Goal: Task Accomplishment & Management: Use online tool/utility

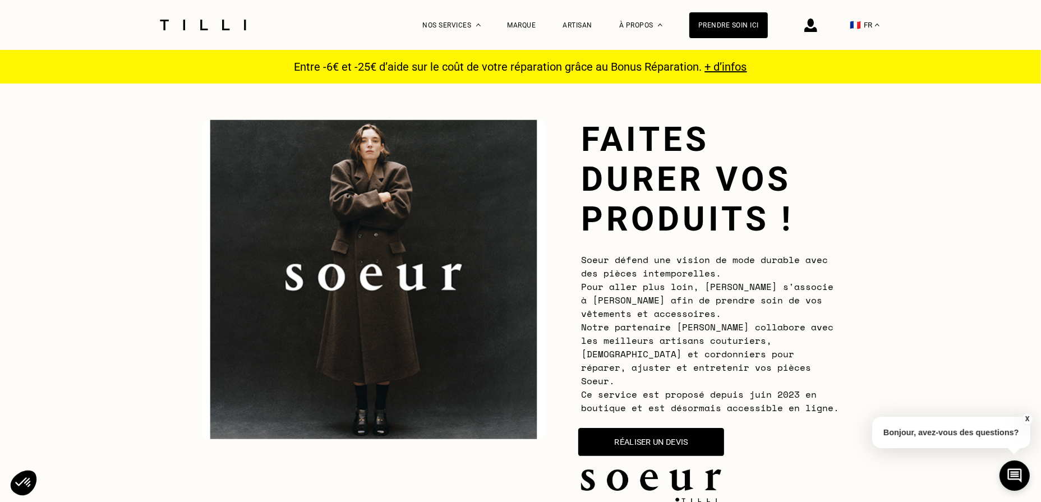
click at [628, 428] on button "Réaliser un devis" at bounding box center [651, 442] width 146 height 28
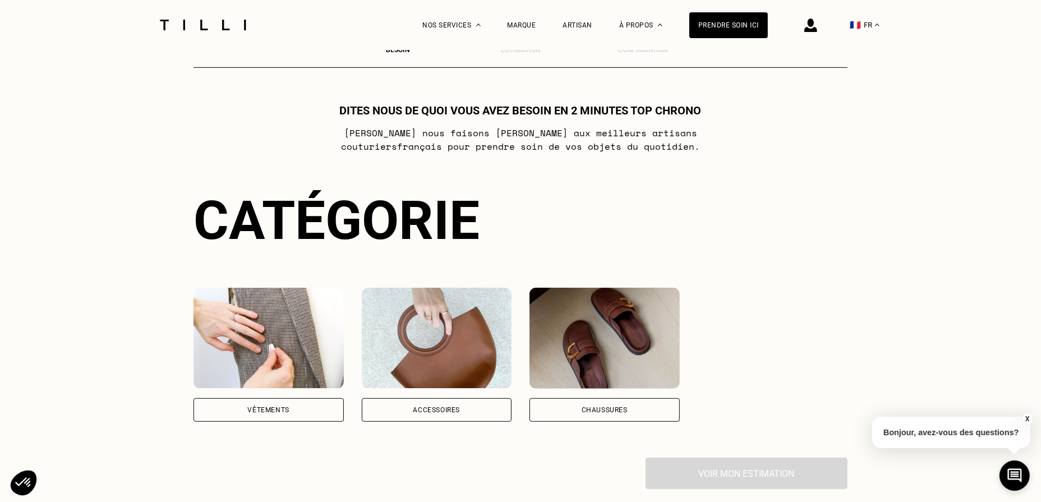
click at [302, 351] on img at bounding box center [269, 338] width 150 height 101
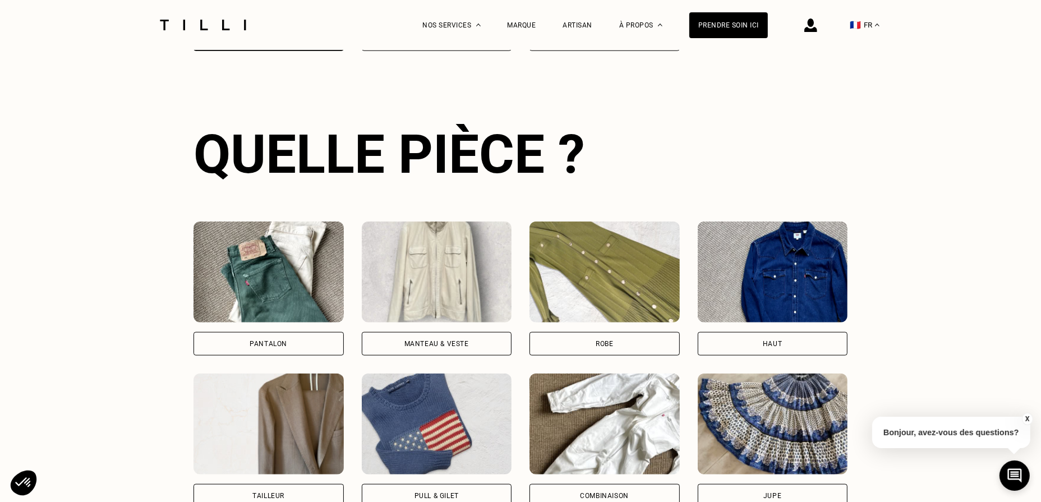
click at [257, 264] on img at bounding box center [269, 272] width 150 height 101
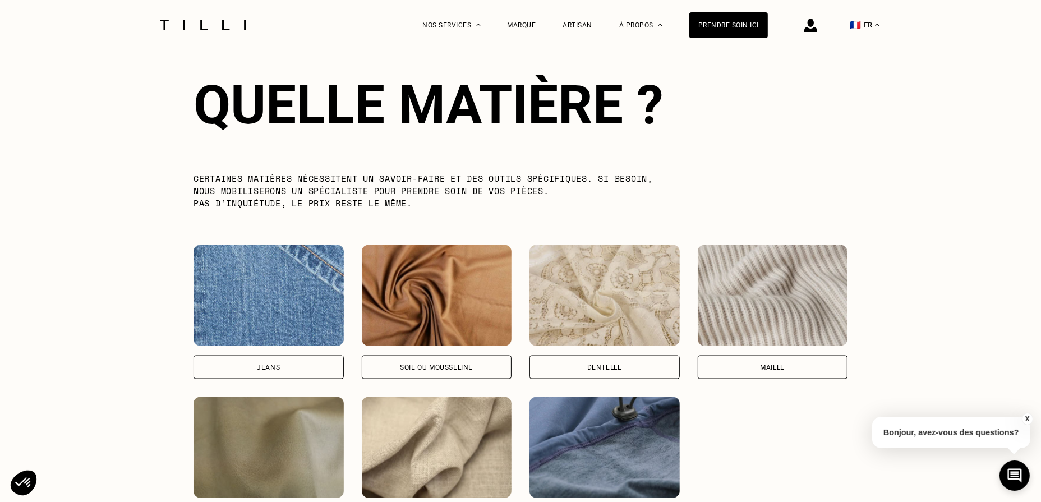
scroll to position [1696, 0]
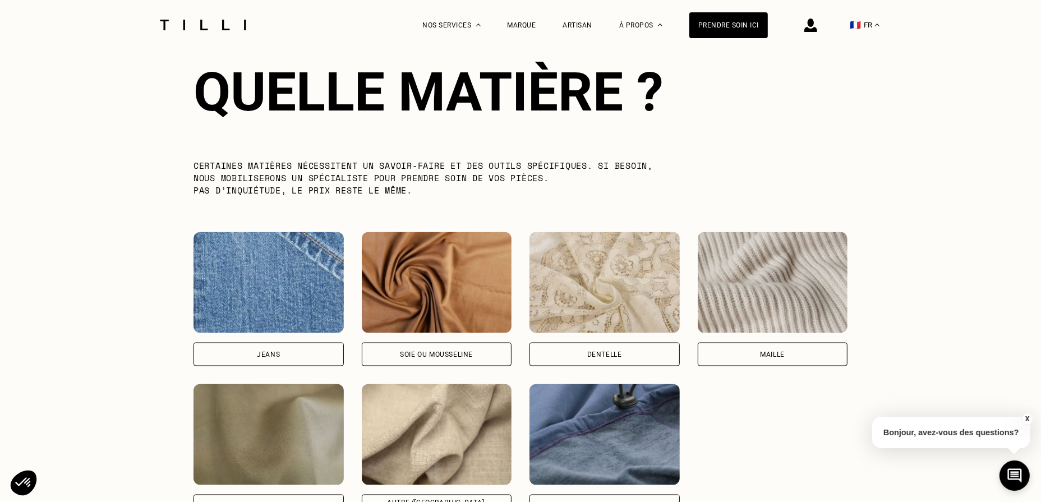
click at [277, 287] on img at bounding box center [269, 282] width 150 height 101
select select "FR"
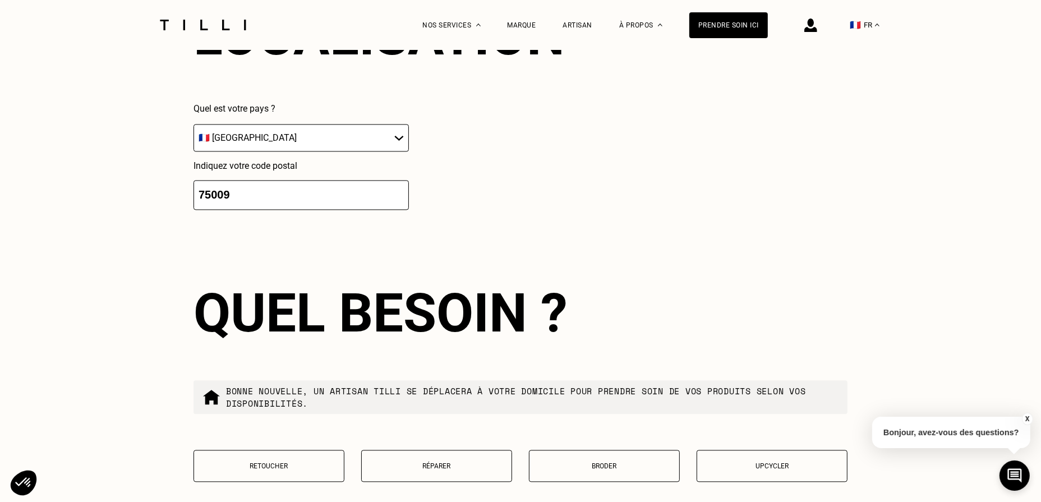
scroll to position [2286, 0]
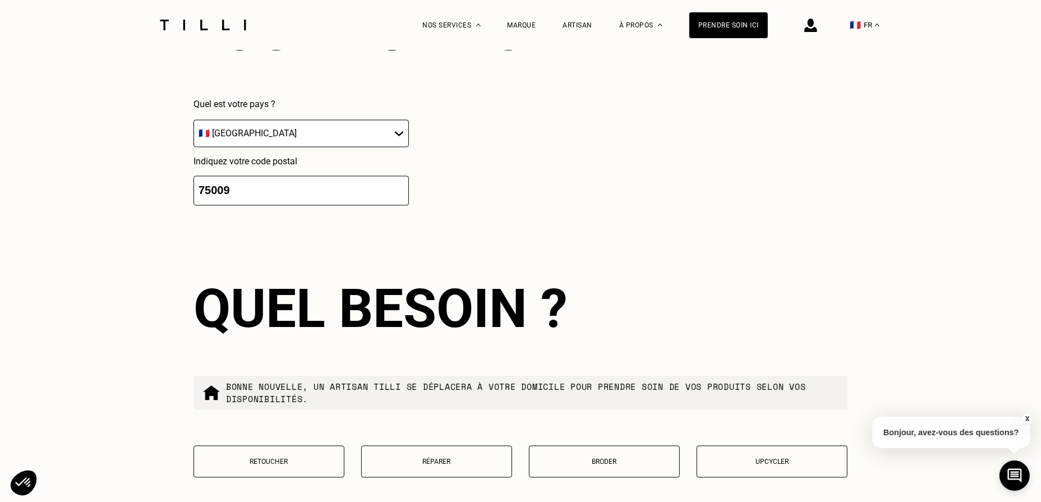
click at [258, 458] on p "Retoucher" at bounding box center [269, 462] width 139 height 8
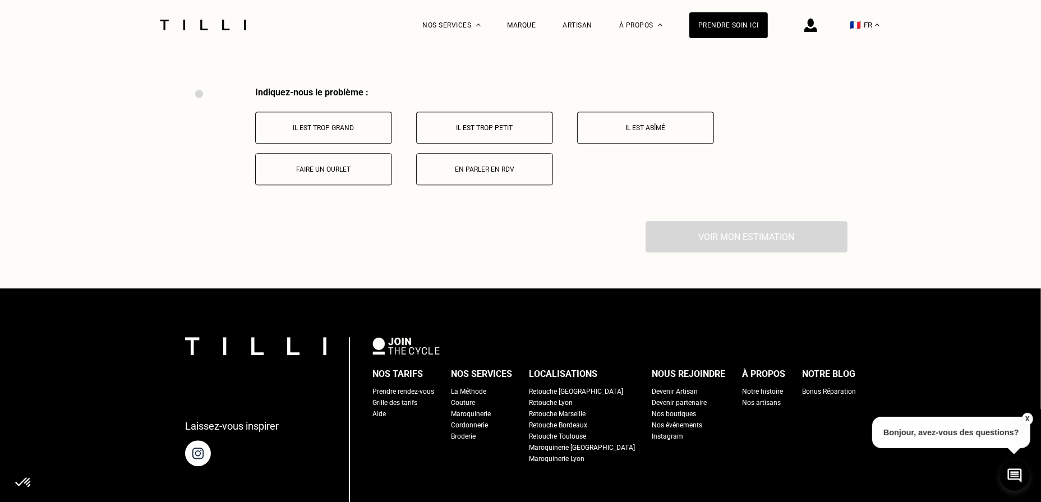
scroll to position [2727, 0]
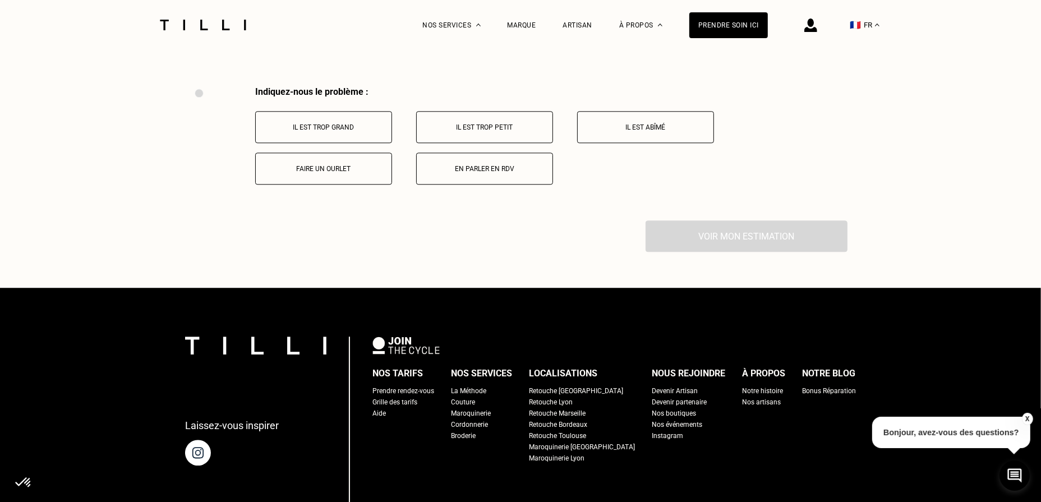
click at [352, 165] on p "Faire un ourlet" at bounding box center [323, 169] width 125 height 8
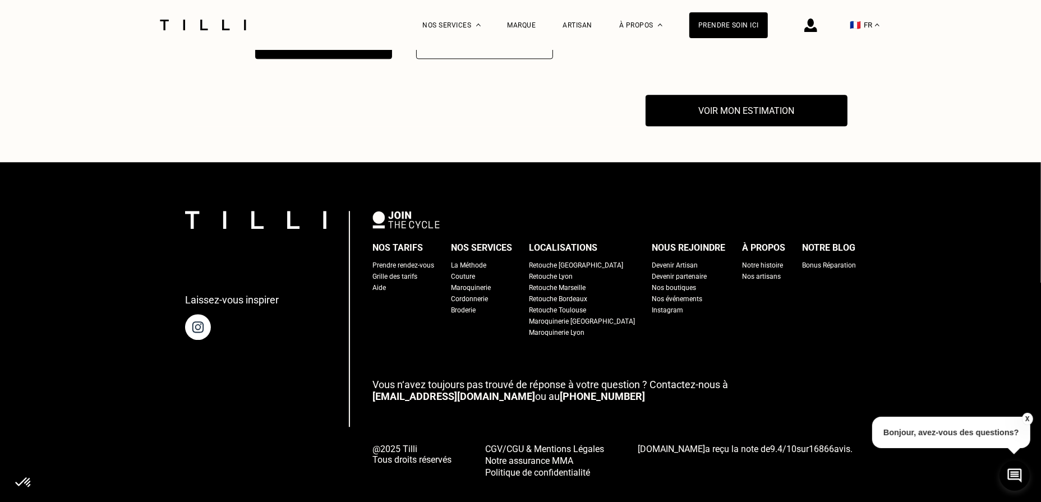
scroll to position [2860, 0]
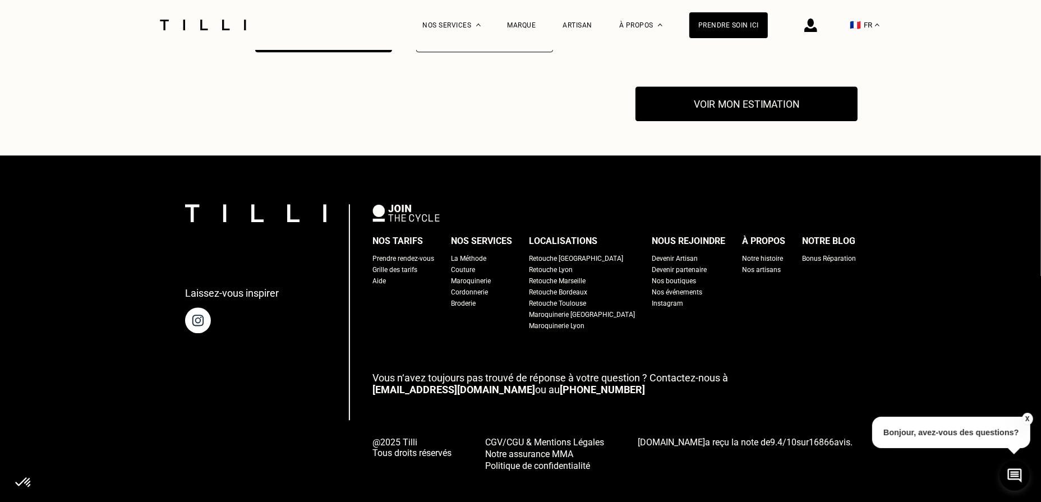
click at [772, 87] on button "Voir mon estimation" at bounding box center [747, 104] width 222 height 35
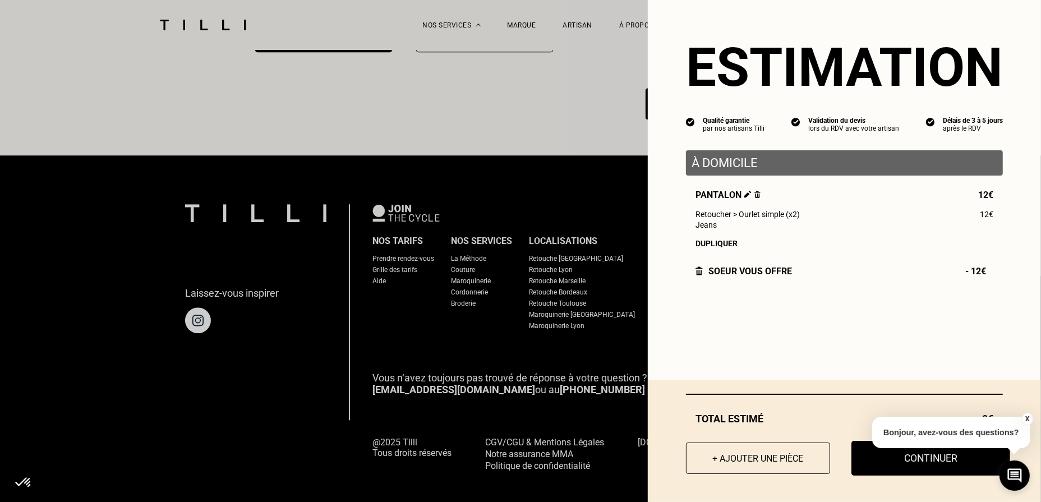
click at [878, 466] on button "Continuer" at bounding box center [931, 458] width 159 height 35
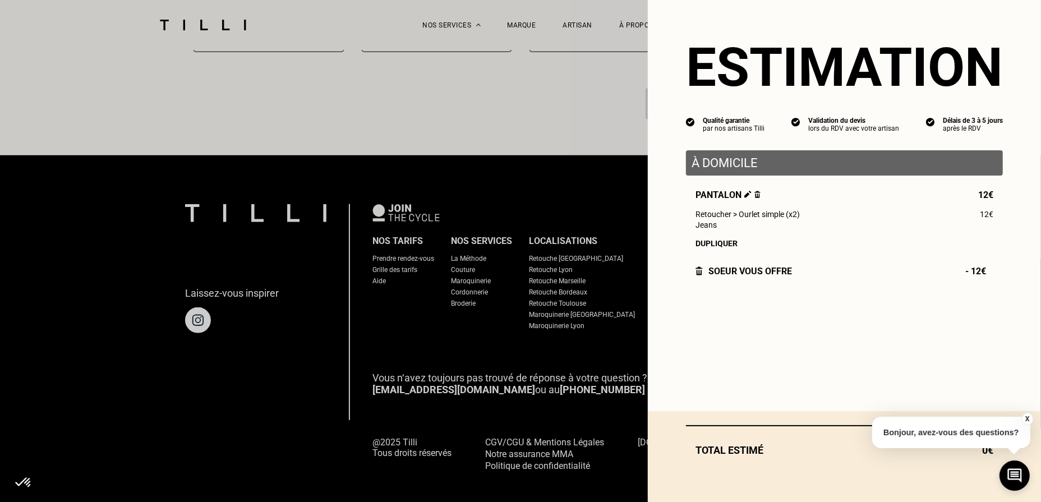
select select "FR"
